Goal: Task Accomplishment & Management: Complete application form

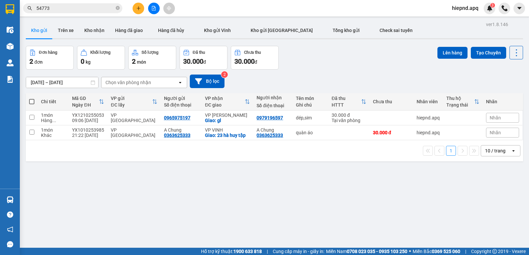
click at [327, 216] on section "Kết quả tìm kiếm ( 52 ) Bộ lọc Mã ĐH Trạng thái Món hàng Thu hộ Tổng cước Chưa …" at bounding box center [264, 127] width 529 height 255
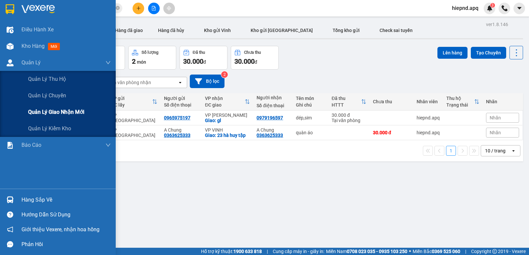
click at [63, 111] on span "Quản lý giao nhận mới" at bounding box center [56, 112] width 56 height 8
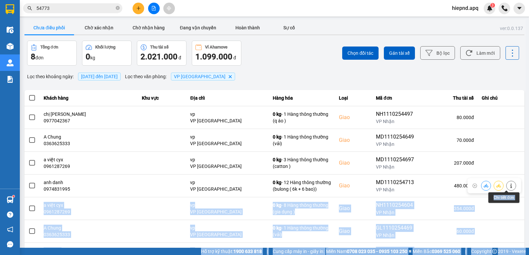
scroll to position [56, 0]
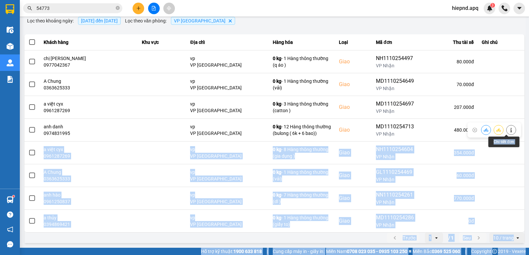
drag, startPoint x: 511, startPoint y: 186, endPoint x: 526, endPoint y: 265, distance: 80.8
click at [526, 255] on html "Kết quả tìm kiếm ( 52 ) Bộ lọc Mã ĐH Trạng thái Món hàng Thu hộ Tổng cước Chưa …" at bounding box center [264, 127] width 529 height 255
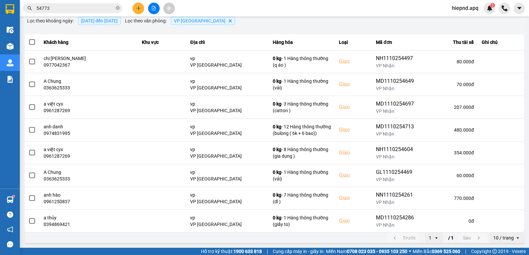
click at [279, 20] on div "Lọc theo khoảng ngày : [DATE] đến [DATE] Lọc theo văn phòng : VP [GEOGRAPHIC_DA…" at bounding box center [274, 20] width 500 height 11
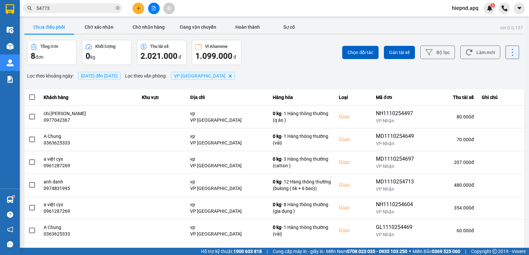
scroll to position [0, 0]
click at [263, 73] on div "Lọc theo khoảng ngày : [DATE] đến [DATE] Lọc theo văn phòng : VP [GEOGRAPHIC_DA…" at bounding box center [274, 76] width 500 height 11
click at [264, 71] on div "Lọc theo khoảng ngày : [DATE] đến [DATE] Lọc theo văn phòng : VP [GEOGRAPHIC_DA…" at bounding box center [274, 76] width 500 height 11
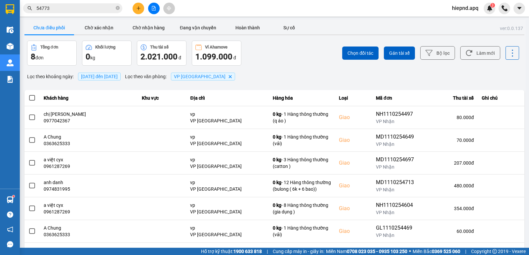
click at [314, 78] on div "Lọc theo khoảng ngày : [DATE] đến [DATE] Lọc theo văn phòng : VP [GEOGRAPHIC_DA…" at bounding box center [274, 76] width 500 height 11
click at [118, 76] on span "[DATE] đến [DATE]" at bounding box center [99, 76] width 37 height 5
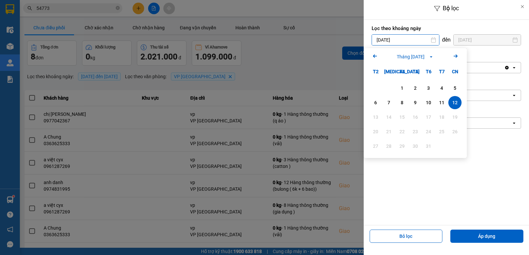
click at [423, 38] on input "[DATE]" at bounding box center [405, 40] width 67 height 11
click at [400, 85] on div "1" at bounding box center [401, 88] width 9 height 8
type input "[DATE]"
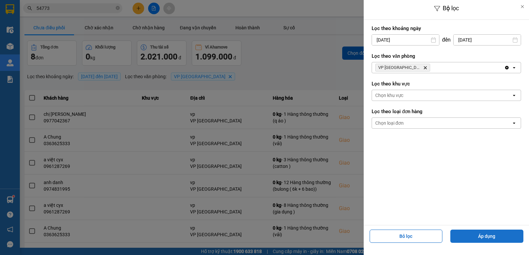
click at [479, 237] on button "Áp dụng" at bounding box center [486, 236] width 73 height 13
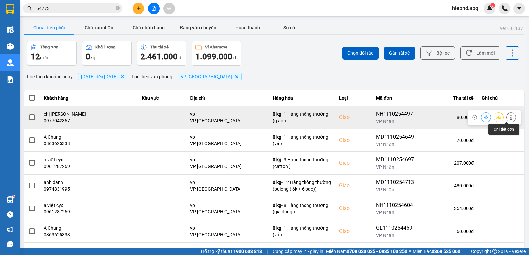
click at [506, 120] on button at bounding box center [510, 118] width 9 height 12
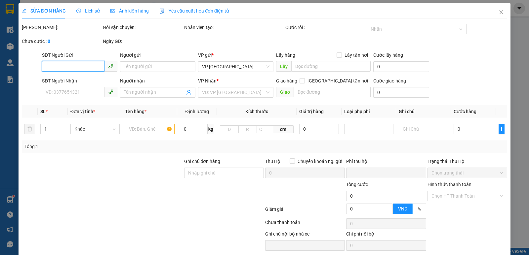
type input "0975713113"
type input "trag"
type input "0977042367"
type input "chị [PERSON_NAME]"
checkbox input "true"
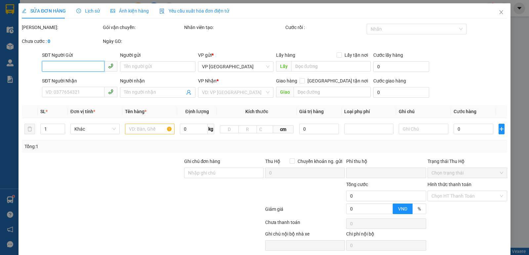
type input "vp"
type input "0"
type input "80.000"
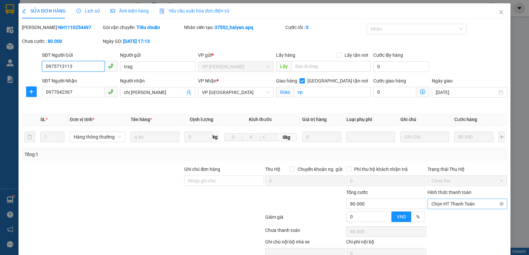
click at [463, 204] on span "Chọn HT Thanh Toán" at bounding box center [467, 204] width 72 height 10
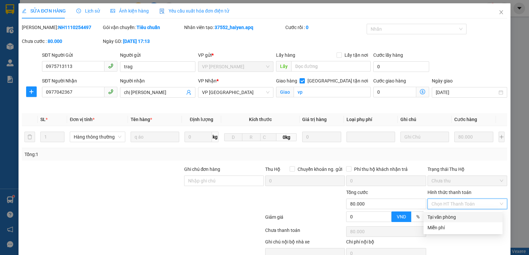
click at [451, 216] on div "Tại văn phòng" at bounding box center [462, 217] width 71 height 7
type input "0"
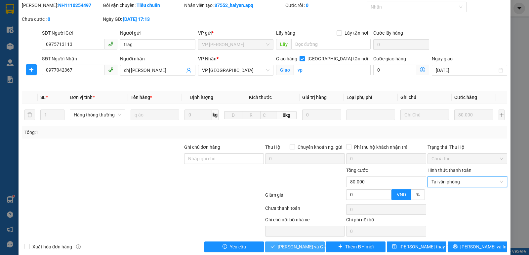
scroll to position [32, 0]
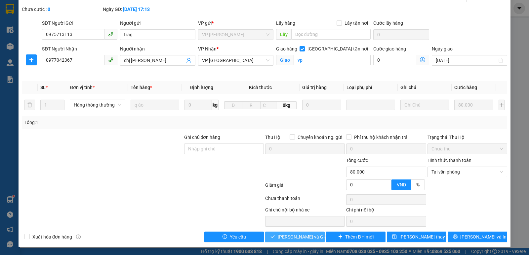
click at [301, 238] on span "[PERSON_NAME] và Giao hàng" at bounding box center [309, 237] width 63 height 7
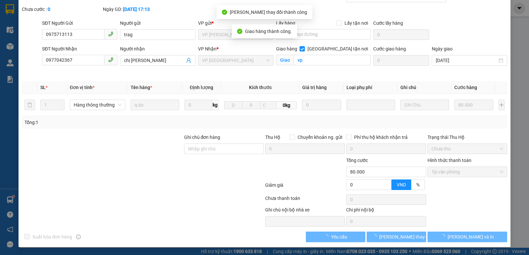
scroll to position [0, 0]
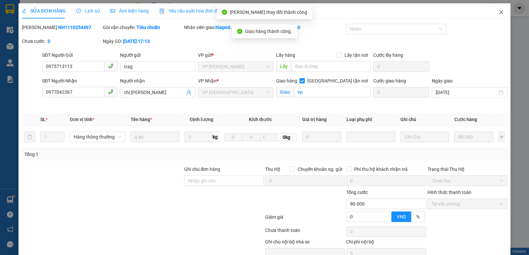
click at [498, 15] on icon "close" at bounding box center [500, 12] width 5 height 5
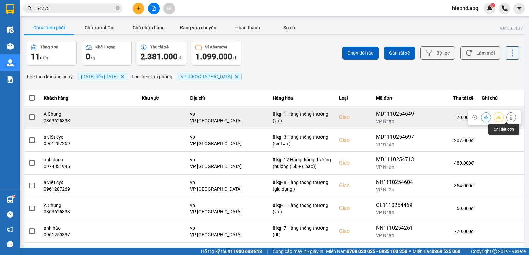
click at [509, 119] on icon at bounding box center [511, 117] width 5 height 5
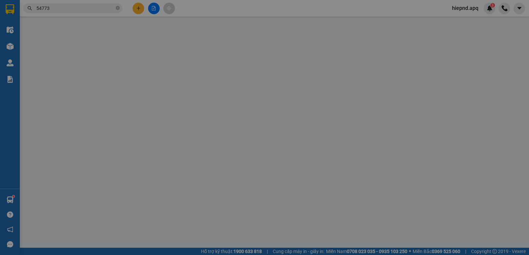
type input "0902232588"
type input "anh long"
type input "0363625333"
type input "A Chung"
checkbox input "true"
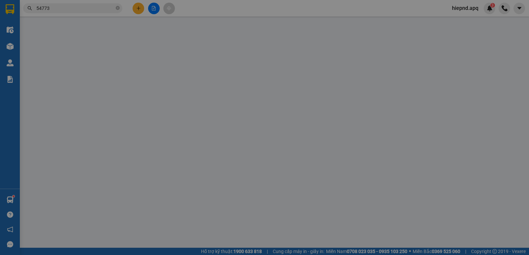
type input "vp"
type input "0"
type input "70.000"
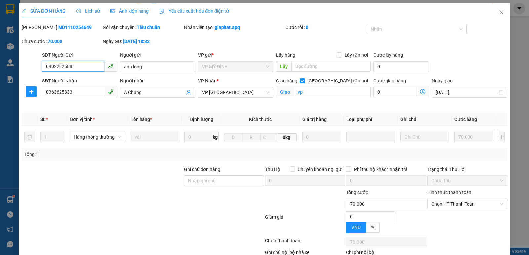
scroll to position [31, 0]
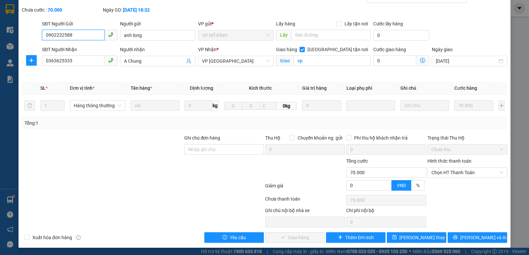
drag, startPoint x: 462, startPoint y: 174, endPoint x: 461, endPoint y: 179, distance: 5.9
click at [462, 176] on span "Chọn HT Thanh Toán" at bounding box center [467, 173] width 72 height 10
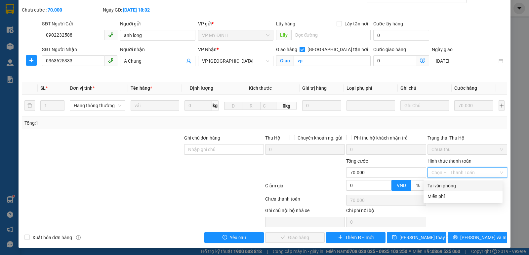
click at [458, 185] on div "Tại văn phòng" at bounding box center [462, 185] width 71 height 7
type input "0"
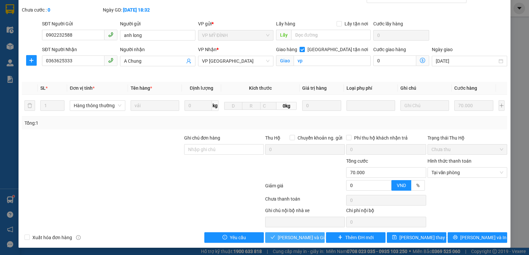
click at [310, 235] on span "[PERSON_NAME] và Giao hàng" at bounding box center [309, 237] width 63 height 7
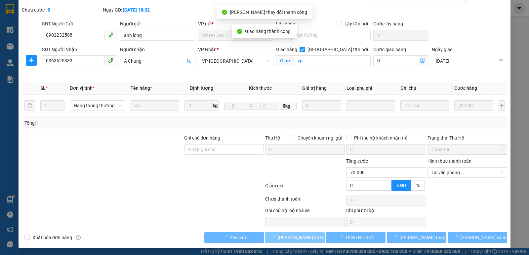
scroll to position [0, 0]
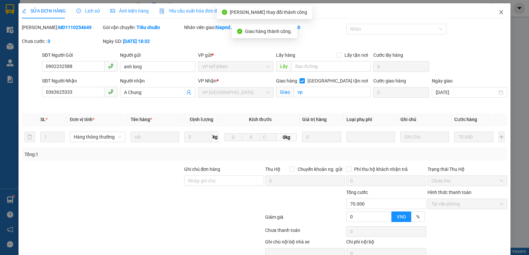
drag, startPoint x: 498, startPoint y: 11, endPoint x: 498, endPoint y: 17, distance: 5.9
click at [498, 12] on icon "close" at bounding box center [500, 12] width 5 height 5
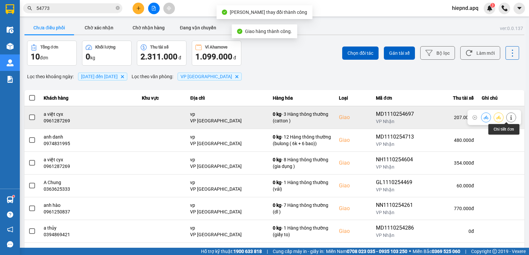
click at [509, 116] on icon at bounding box center [511, 117] width 5 height 5
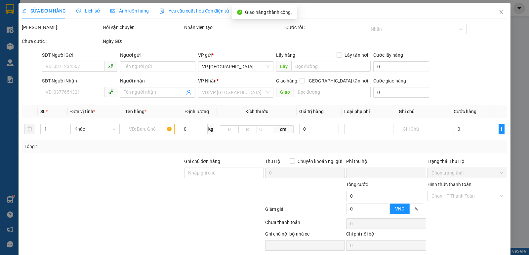
type input "0973836669"
type input "anh huynh"
type input "0961287269"
type input "a việt cyx"
checkbox input "true"
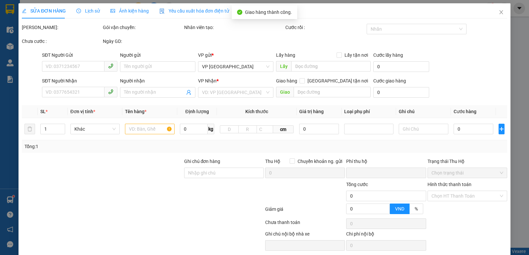
type input "vp"
type input "0"
type input "207.000"
type input "10"
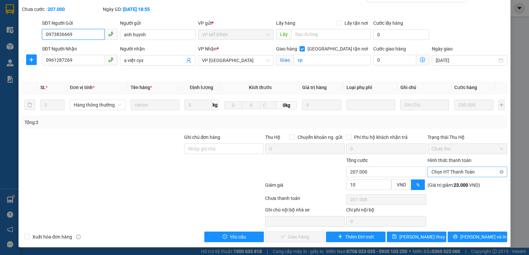
scroll to position [32, 0]
drag, startPoint x: 481, startPoint y: 171, endPoint x: 476, endPoint y: 176, distance: 7.2
click at [480, 172] on span "Chọn HT Thanh Toán" at bounding box center [467, 172] width 72 height 10
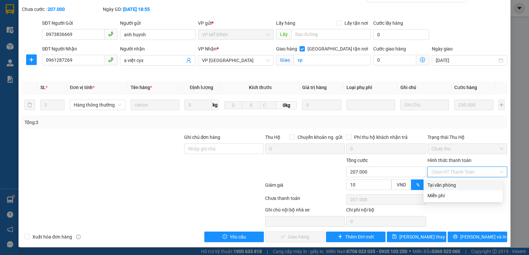
click at [464, 185] on div "Tại văn phòng" at bounding box center [462, 185] width 71 height 7
type input "0"
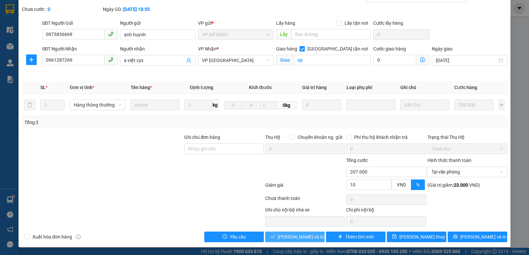
click at [304, 235] on span "[PERSON_NAME] và Giao hàng" at bounding box center [309, 237] width 63 height 7
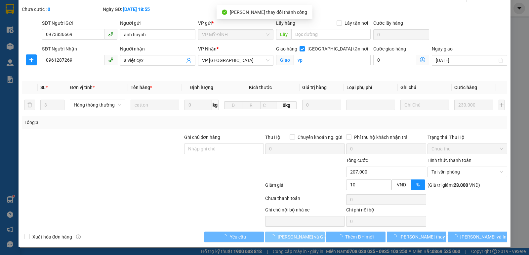
scroll to position [0, 0]
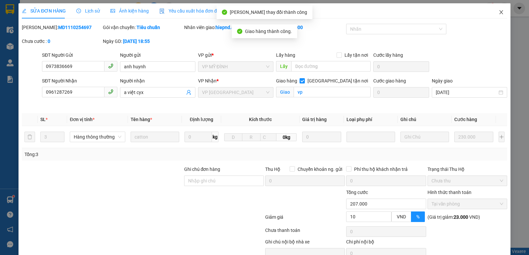
drag, startPoint x: 494, startPoint y: 13, endPoint x: 495, endPoint y: 19, distance: 6.6
click at [498, 13] on icon "close" at bounding box center [500, 12] width 5 height 5
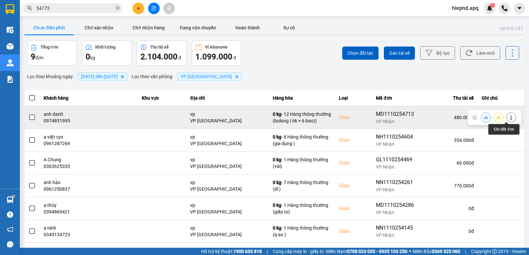
click at [509, 116] on icon at bounding box center [511, 117] width 5 height 5
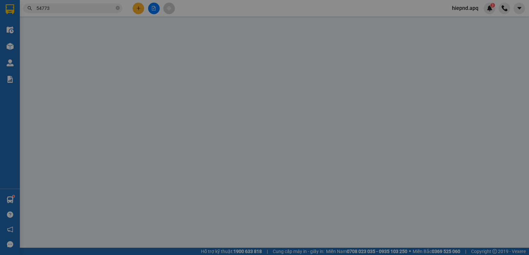
type input "0782463218"
type input "a bảo"
type input "0974831995"
type input "anh danh"
checkbox input "true"
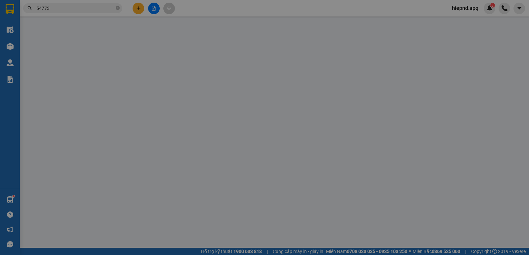
type input "vp"
type input "0"
type input "480.000"
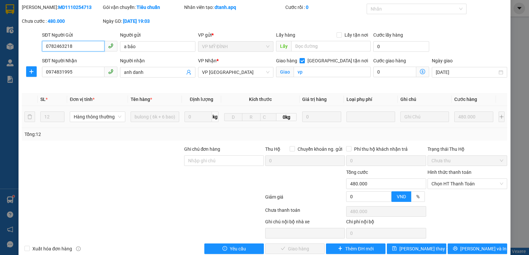
scroll to position [32, 0]
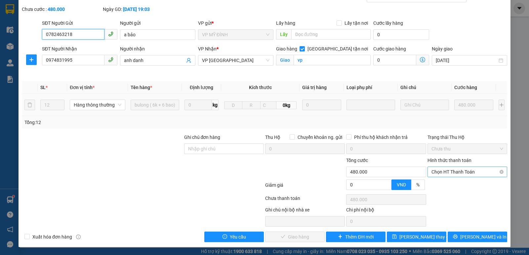
click at [468, 174] on span "Chọn HT Thanh Toán" at bounding box center [467, 172] width 72 height 10
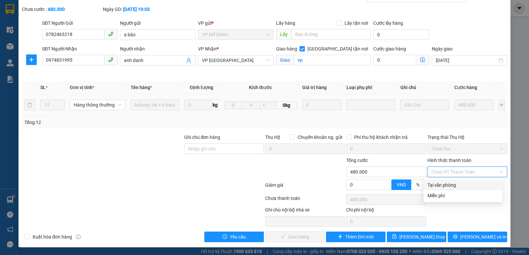
drag, startPoint x: 456, startPoint y: 185, endPoint x: 446, endPoint y: 187, distance: 9.5
click at [456, 185] on div "Tại văn phòng" at bounding box center [462, 185] width 71 height 7
type input "0"
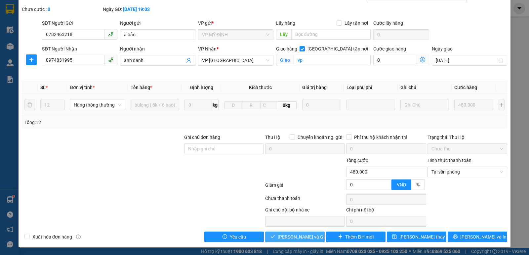
click at [280, 238] on span "[PERSON_NAME] và Giao hàng" at bounding box center [309, 237] width 63 height 7
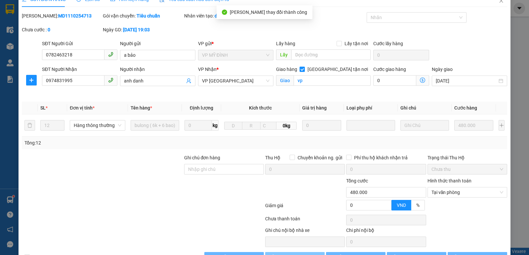
scroll to position [0, 0]
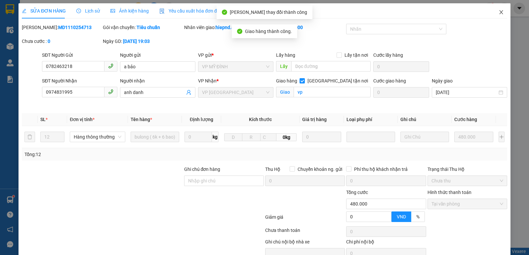
click at [499, 13] on icon "close" at bounding box center [501, 12] width 4 height 4
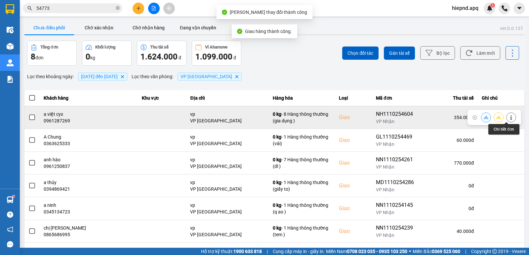
click at [506, 117] on button at bounding box center [510, 118] width 9 height 12
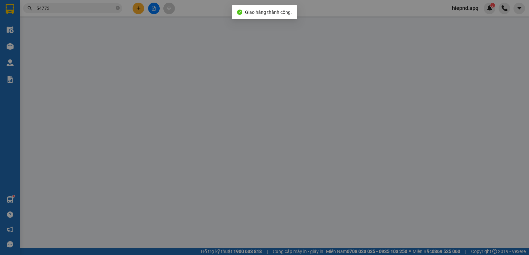
type input "0938306183"
type input "kh"
type input "0961287269"
type input "a việt cyx"
checkbox input "true"
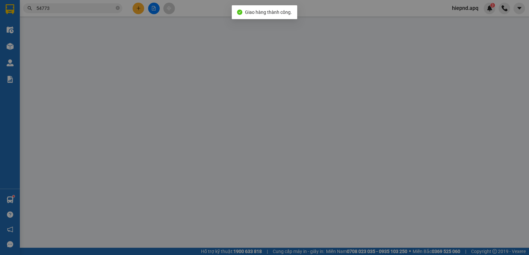
type input "vp"
type input "0"
type input "354.000"
type input "10"
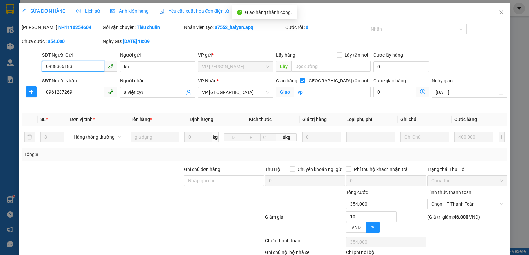
scroll to position [31, 0]
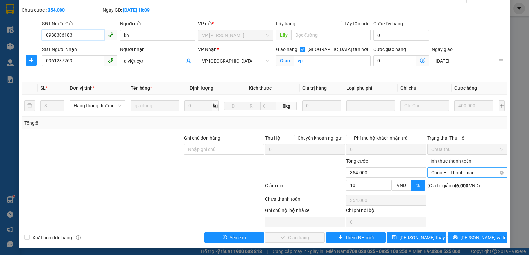
click at [481, 174] on span "Chọn HT Thanh Toán" at bounding box center [467, 173] width 72 height 10
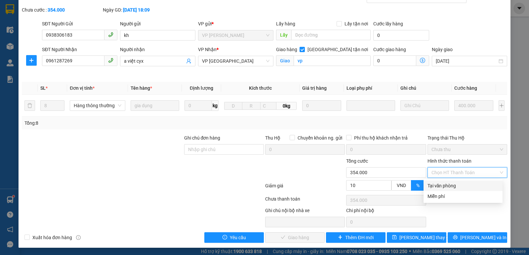
click at [444, 185] on div "Tại văn phòng" at bounding box center [462, 185] width 71 height 7
type input "0"
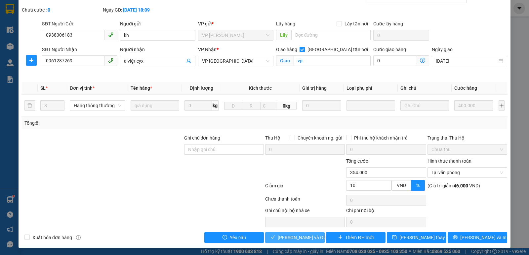
click at [311, 237] on span "[PERSON_NAME] và Giao hàng" at bounding box center [309, 237] width 63 height 7
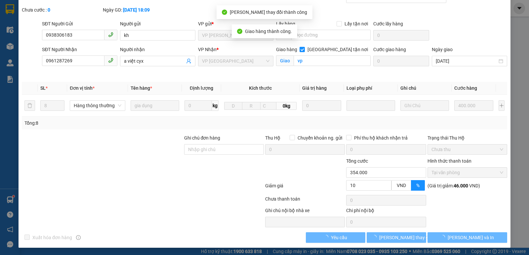
scroll to position [0, 0]
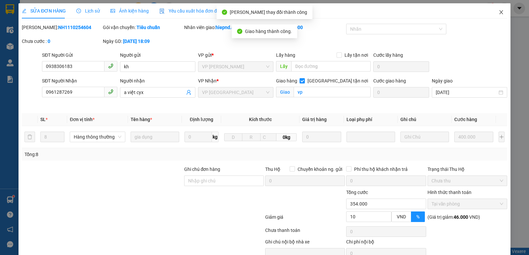
click at [498, 11] on icon "close" at bounding box center [500, 12] width 5 height 5
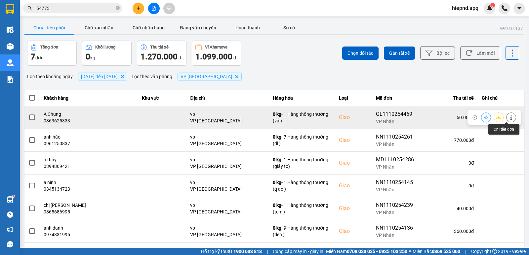
click at [509, 115] on icon at bounding box center [511, 117] width 5 height 5
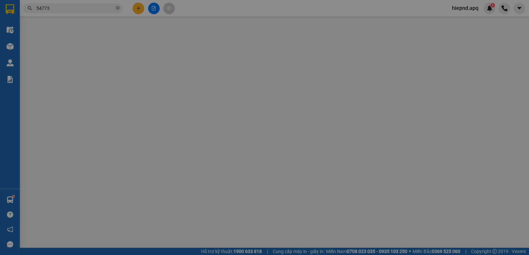
type input "0981234020"
type input "[PERSON_NAME]"
type input "0363625333"
type input "A Chung"
checkbox input "true"
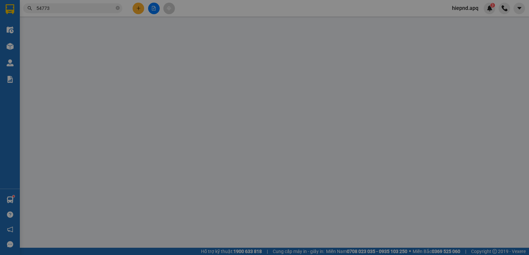
type input "vp"
type input "0"
type input "60.000"
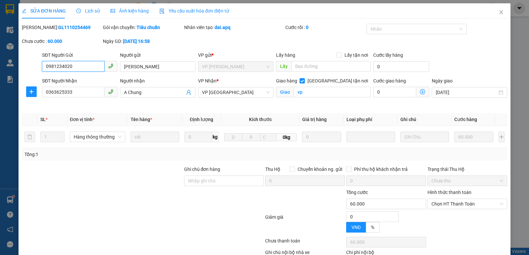
scroll to position [21, 0]
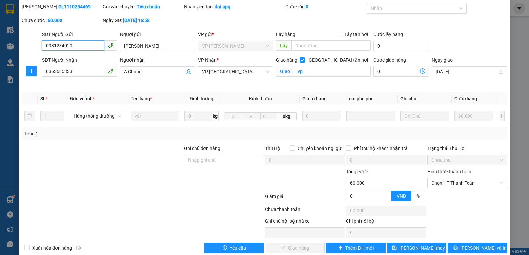
drag, startPoint x: 467, startPoint y: 184, endPoint x: 463, endPoint y: 193, distance: 9.5
click at [466, 188] on div "Chọn HT Thanh Toán" at bounding box center [467, 183] width 80 height 11
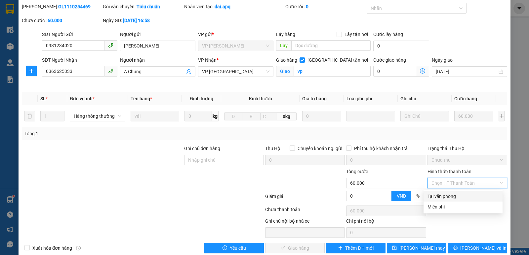
click at [460, 196] on div "Tại văn phòng" at bounding box center [462, 196] width 71 height 7
type input "0"
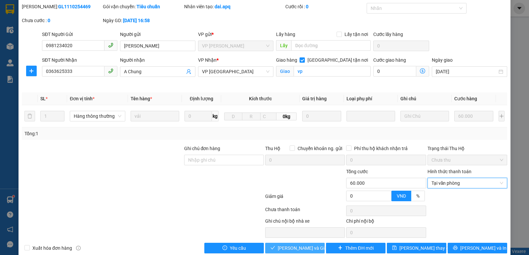
click at [301, 251] on span "[PERSON_NAME] và Giao hàng" at bounding box center [309, 248] width 63 height 7
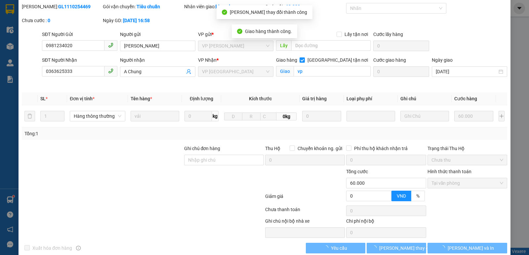
scroll to position [0, 0]
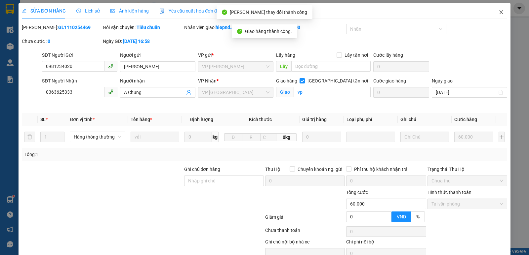
click at [498, 12] on icon "close" at bounding box center [500, 12] width 5 height 5
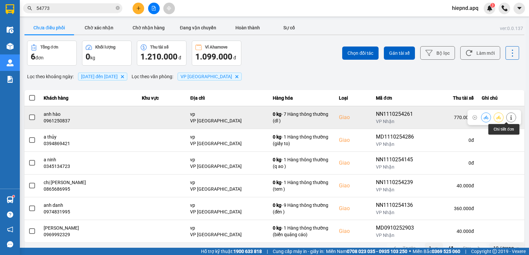
click at [509, 119] on icon at bounding box center [511, 117] width 5 height 5
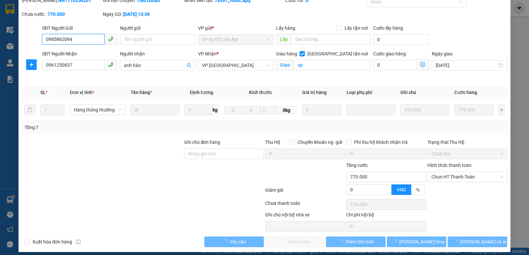
scroll to position [32, 0]
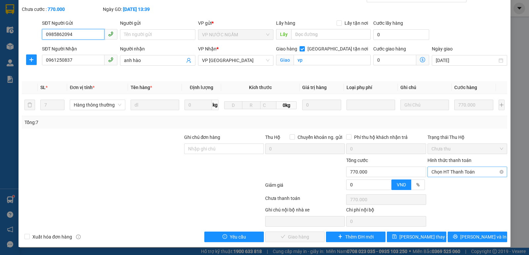
click at [473, 172] on span "Chọn HT Thanh Toán" at bounding box center [467, 172] width 72 height 10
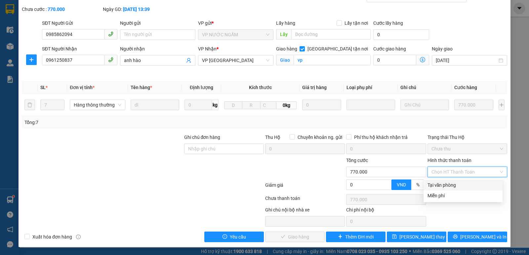
click at [453, 182] on div "Tại văn phòng" at bounding box center [462, 185] width 71 height 7
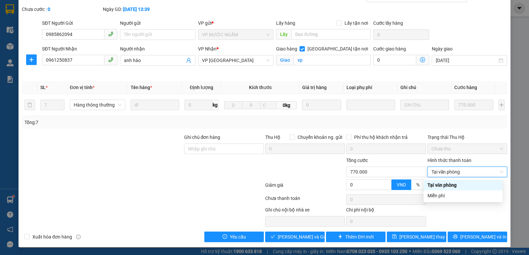
type input "0"
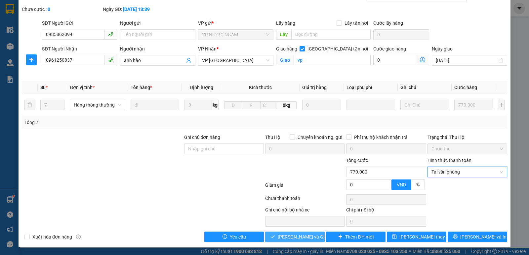
click at [299, 236] on span "[PERSON_NAME] và Giao hàng" at bounding box center [309, 237] width 63 height 7
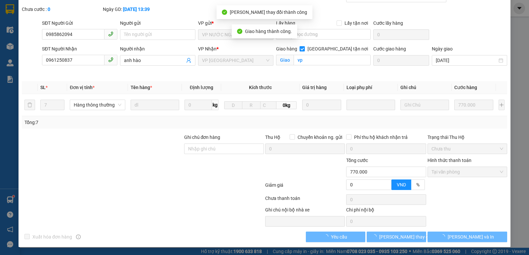
scroll to position [0, 0]
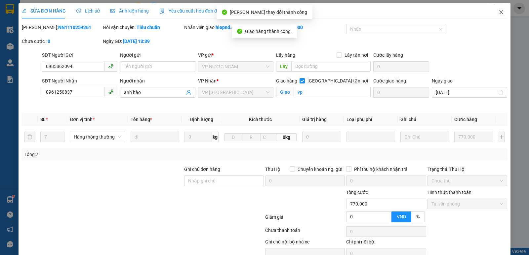
click at [498, 13] on icon "close" at bounding box center [500, 12] width 5 height 5
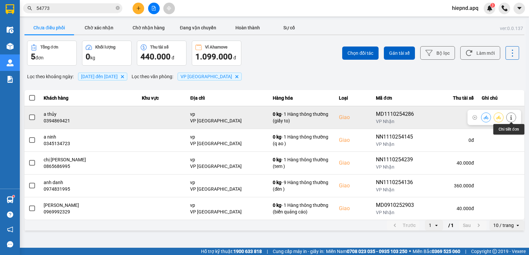
click at [510, 115] on icon at bounding box center [511, 117] width 5 height 5
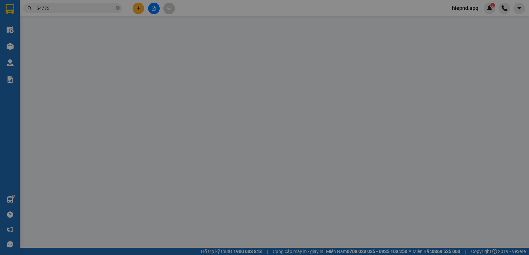
type input "0384833122"
type input "khách"
type input "0394869421"
type input "a thủy"
checkbox input "true"
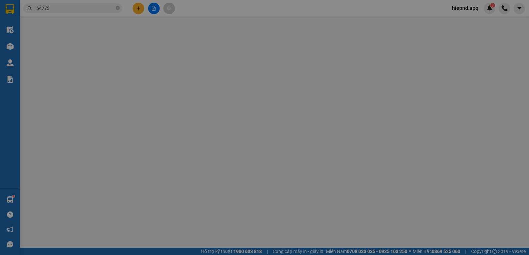
type input "vp"
type input "0"
type input "30.000"
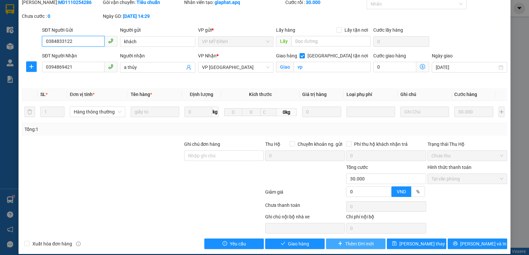
scroll to position [32, 0]
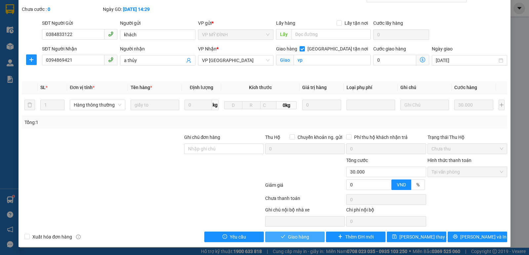
click at [300, 240] on span "Giao hàng" at bounding box center [298, 237] width 21 height 7
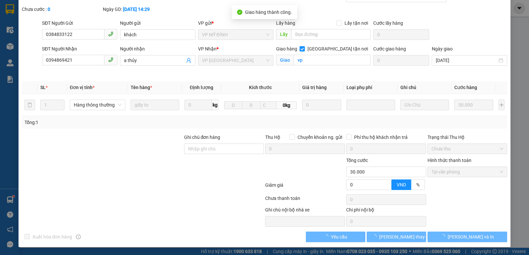
scroll to position [0, 0]
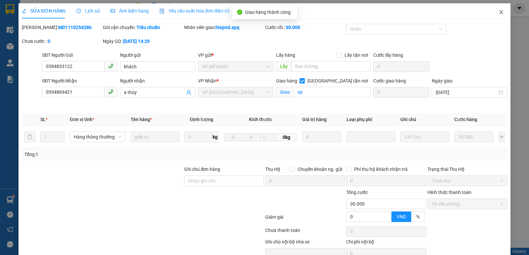
click at [499, 12] on icon "close" at bounding box center [501, 12] width 4 height 4
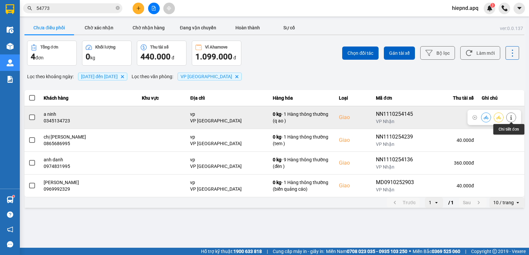
click at [514, 118] on button at bounding box center [510, 118] width 9 height 12
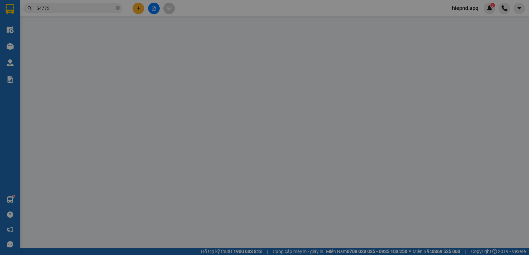
type input "0385757354"
type input "0345134723"
type input "a ninh"
checkbox input "true"
type input "vp"
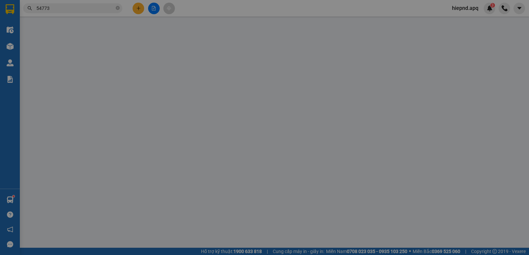
type input "0"
type input "140.000"
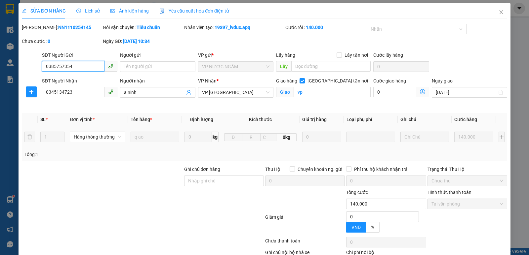
scroll to position [21, 0]
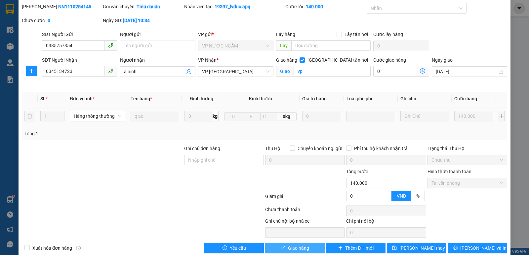
click at [288, 247] on span "Giao hàng" at bounding box center [298, 248] width 21 height 7
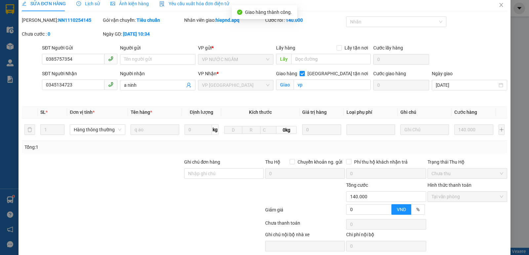
scroll to position [0, 0]
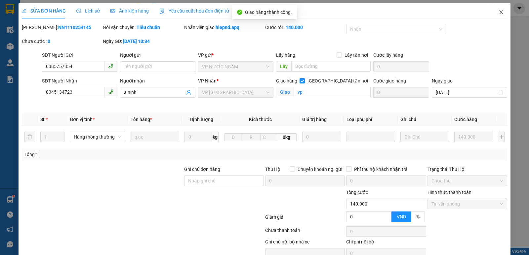
click at [498, 14] on icon "close" at bounding box center [500, 12] width 5 height 5
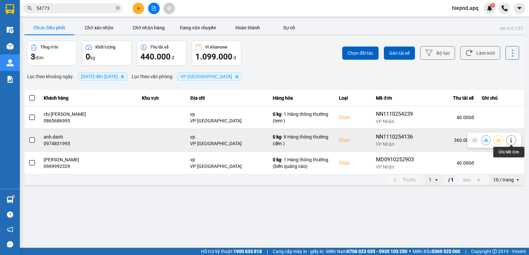
click at [511, 138] on icon at bounding box center [511, 140] width 5 height 5
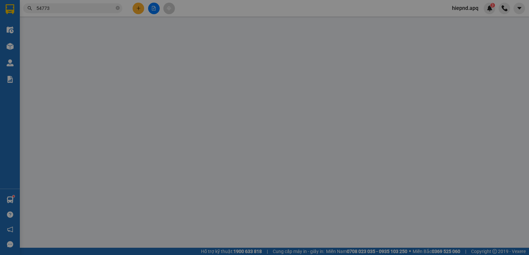
type input "0966660636"
type input "0974831995"
type input "anh danh"
checkbox input "true"
type input "vp"
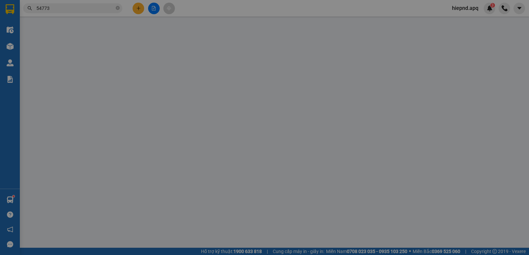
type input "0"
type input "360.000"
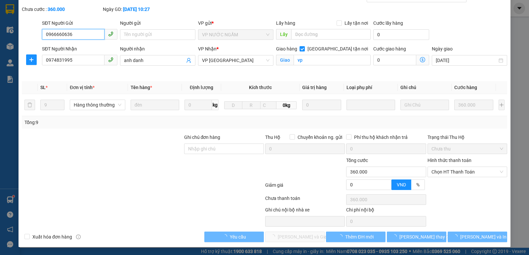
scroll to position [32, 0]
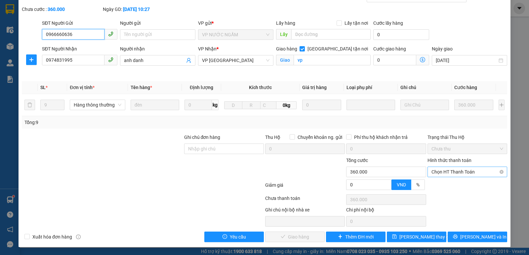
drag, startPoint x: 461, startPoint y: 170, endPoint x: 458, endPoint y: 175, distance: 6.4
click at [459, 173] on span "Chọn HT Thanh Toán" at bounding box center [467, 172] width 72 height 10
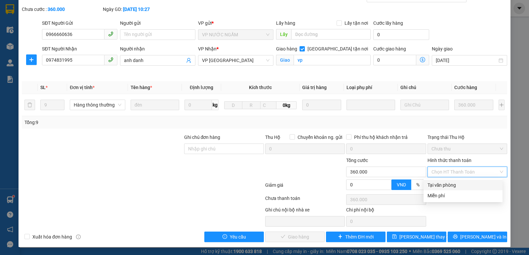
click at [450, 188] on div "Tại văn phòng" at bounding box center [462, 185] width 71 height 7
type input "0"
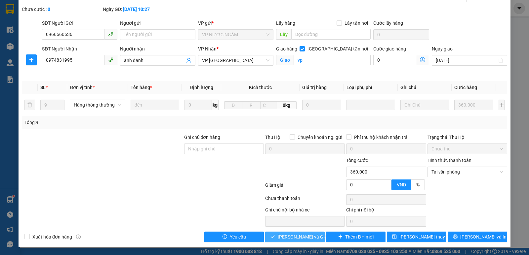
click at [277, 237] on button "[PERSON_NAME] và Giao hàng" at bounding box center [294, 237] width 59 height 11
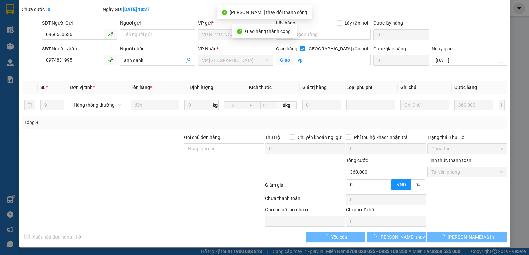
scroll to position [0, 0]
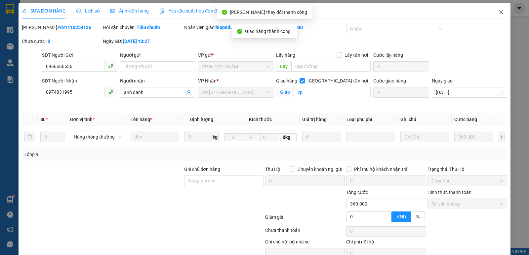
click at [498, 14] on icon "close" at bounding box center [500, 12] width 5 height 5
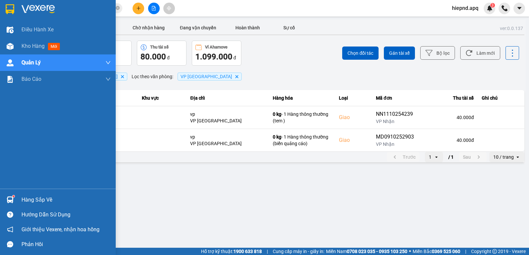
click at [30, 203] on div "Hàng sắp về" at bounding box center [65, 200] width 89 height 10
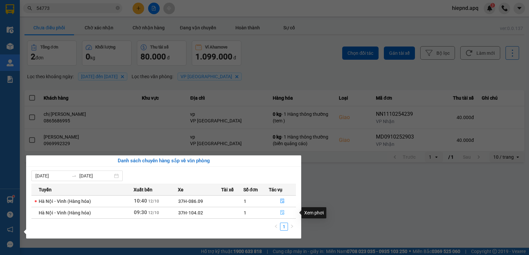
click at [284, 212] on icon "file-done" at bounding box center [282, 213] width 4 height 5
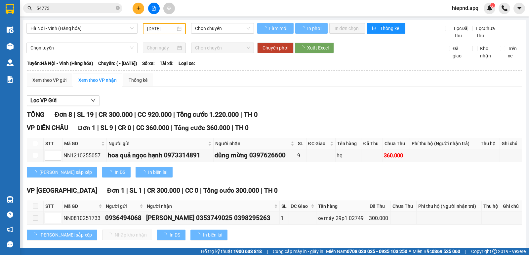
type input "[DATE]"
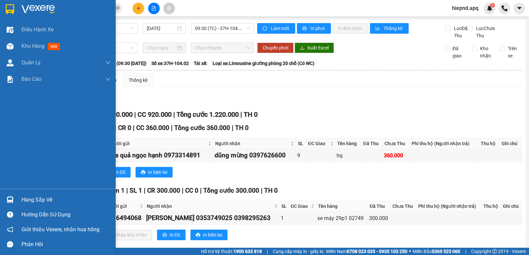
click at [35, 201] on div "Hàng sắp về" at bounding box center [65, 200] width 89 height 10
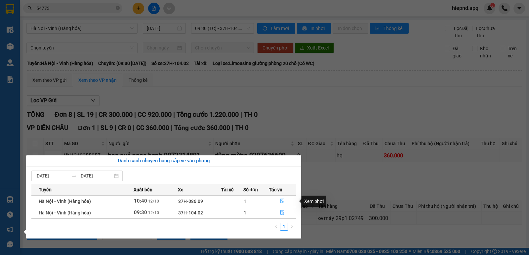
click at [283, 201] on icon "file-done" at bounding box center [282, 201] width 5 height 5
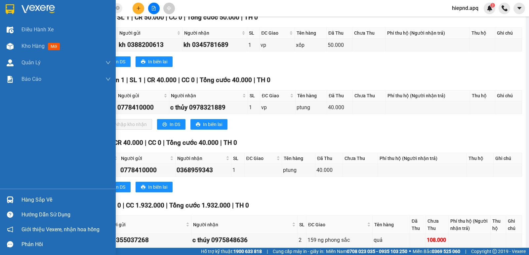
scroll to position [198, 0]
